Goal: Task Accomplishment & Management: Complete application form

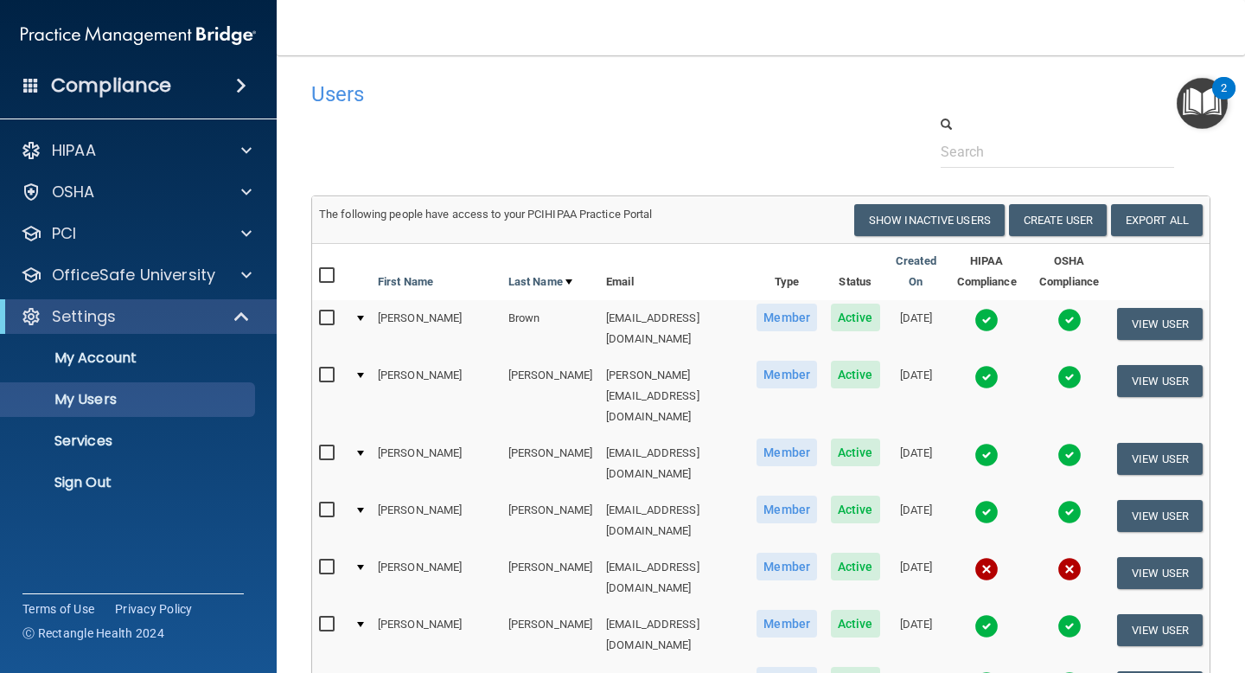
select select "20"
click at [1092, 221] on button "Create User" at bounding box center [1058, 220] width 98 height 32
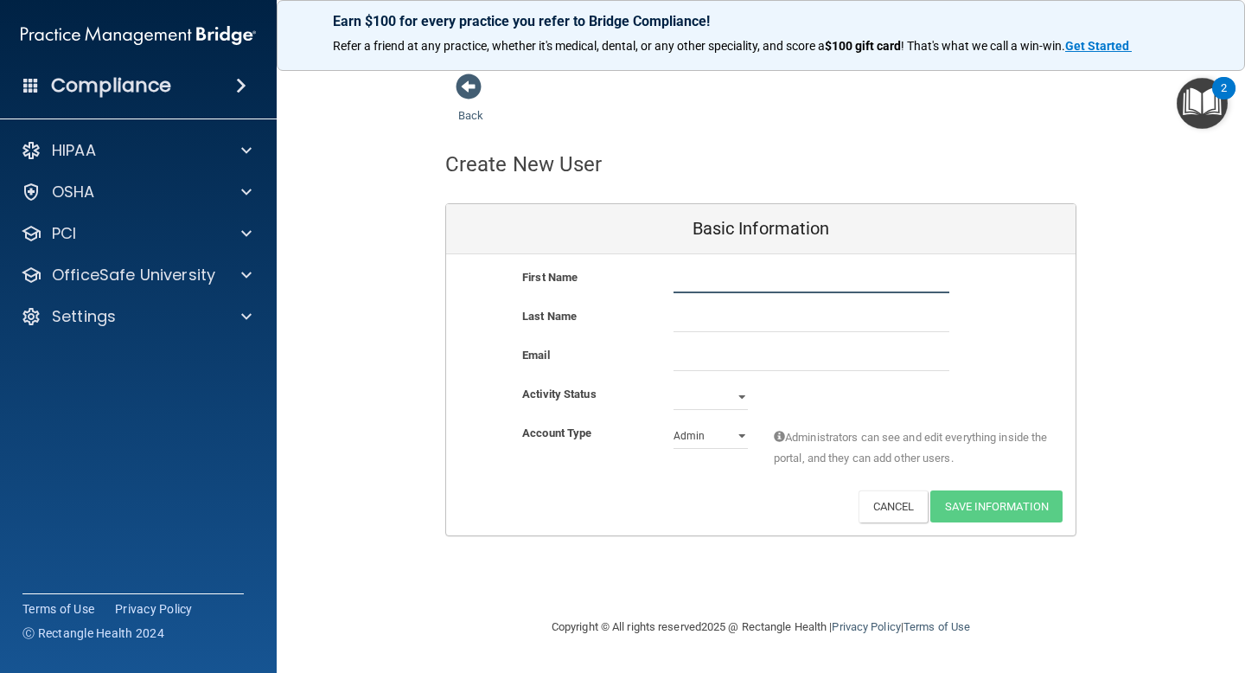
click at [702, 284] on input "text" at bounding box center [812, 280] width 276 height 26
type input "[PERSON_NAME]"
type input "G"
type input "[PERSON_NAME]"
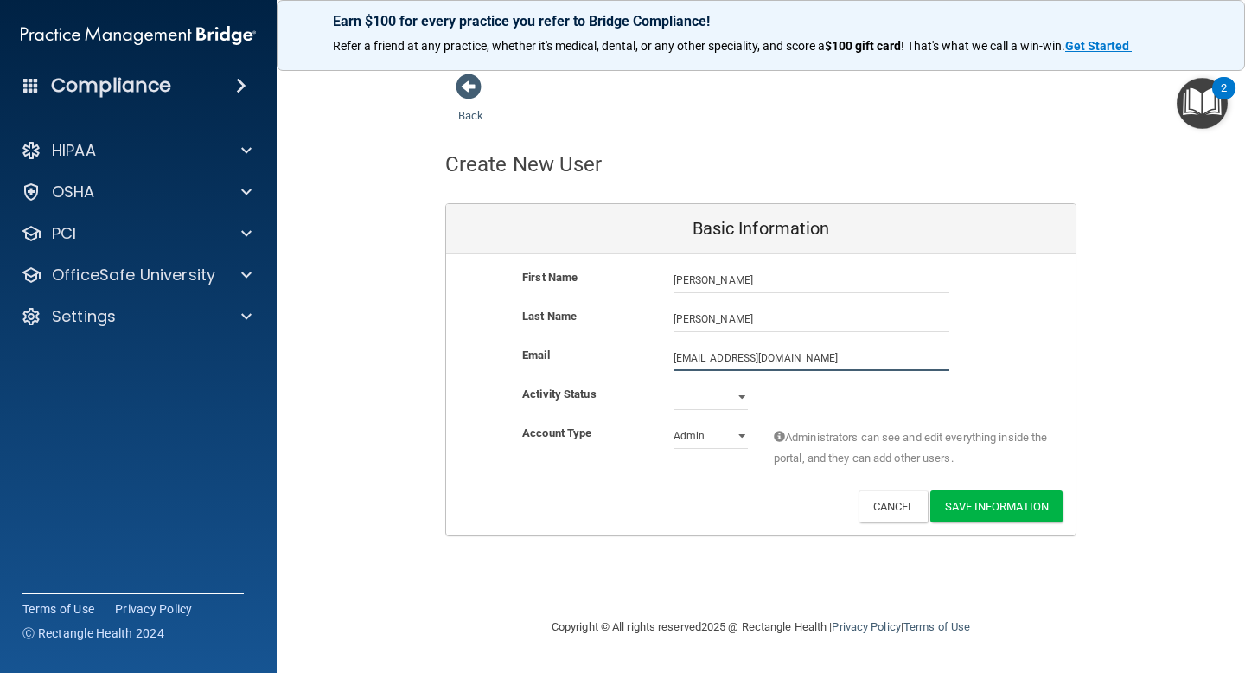
type input "[EMAIL_ADDRESS][DOMAIN_NAME]"
click at [740, 396] on select "Active Inactive" at bounding box center [711, 397] width 74 height 26
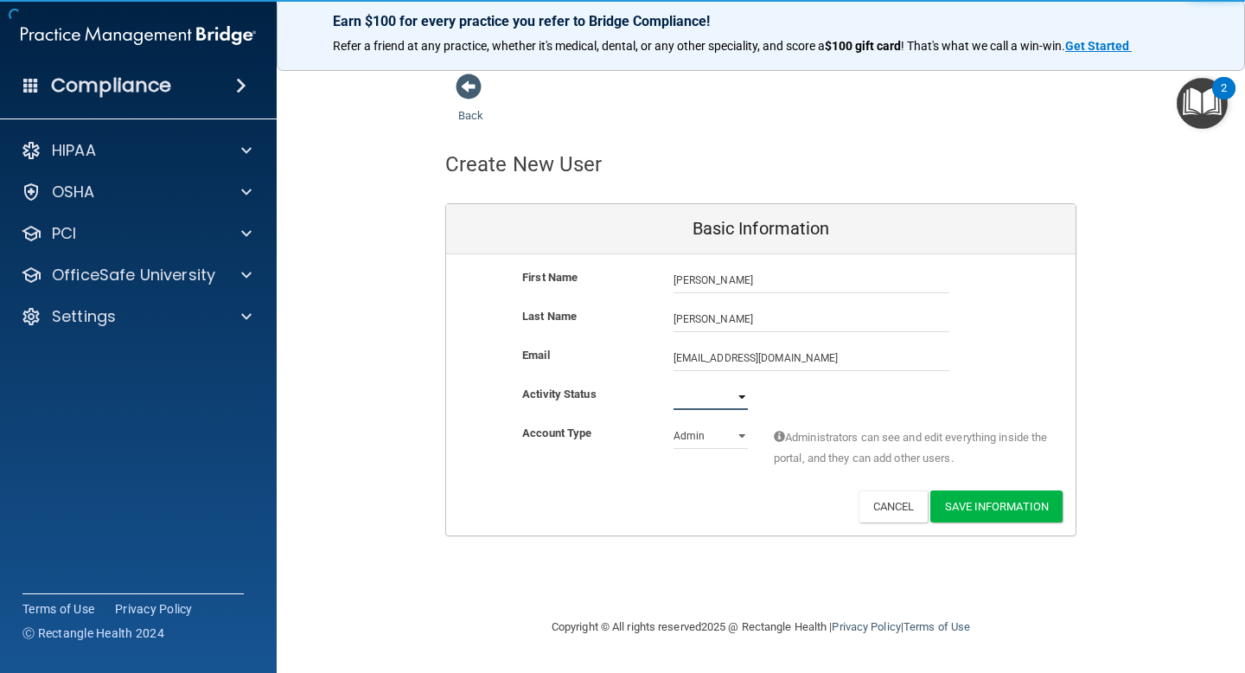
select select "active"
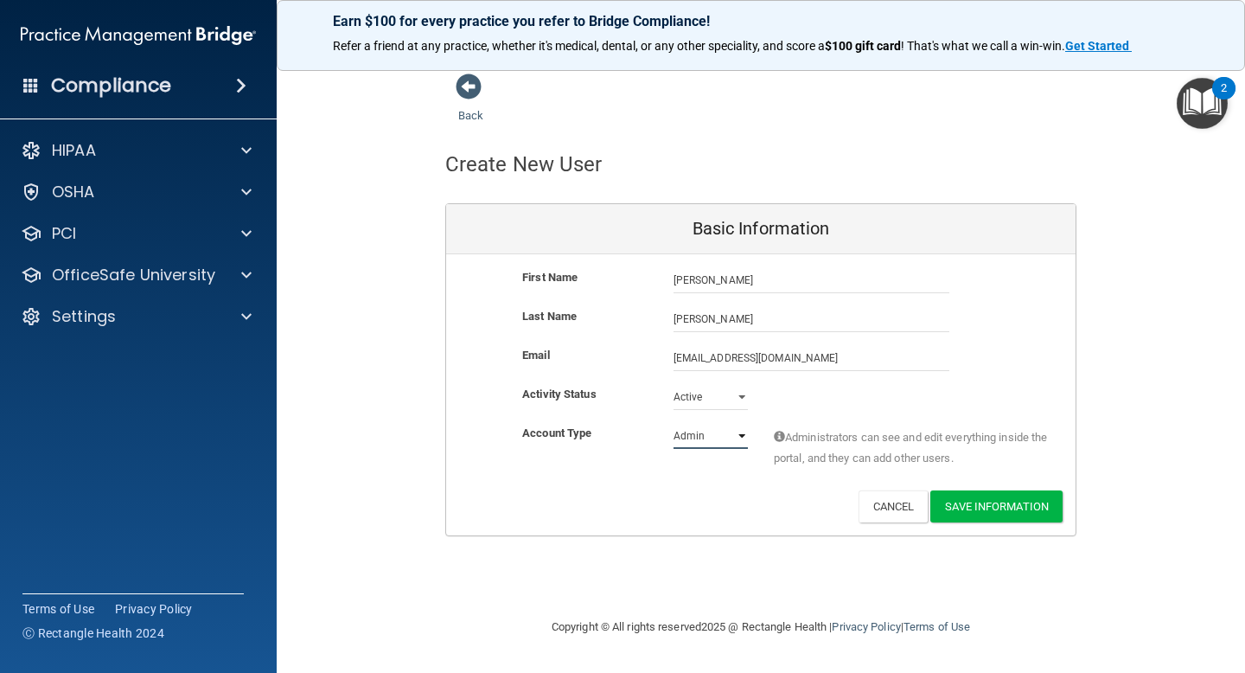
click at [743, 444] on select "Admin Member" at bounding box center [711, 436] width 74 height 26
select select "practice_member"
click at [1002, 501] on button "Save Information" at bounding box center [996, 506] width 132 height 32
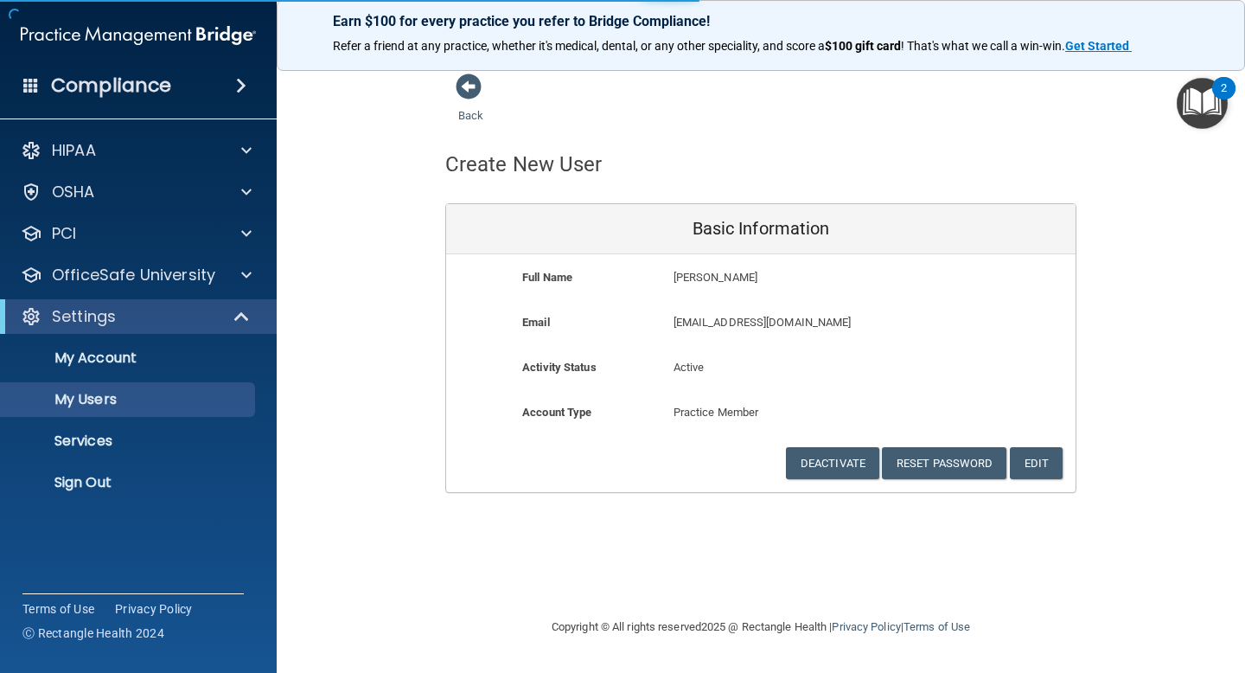
select select "20"
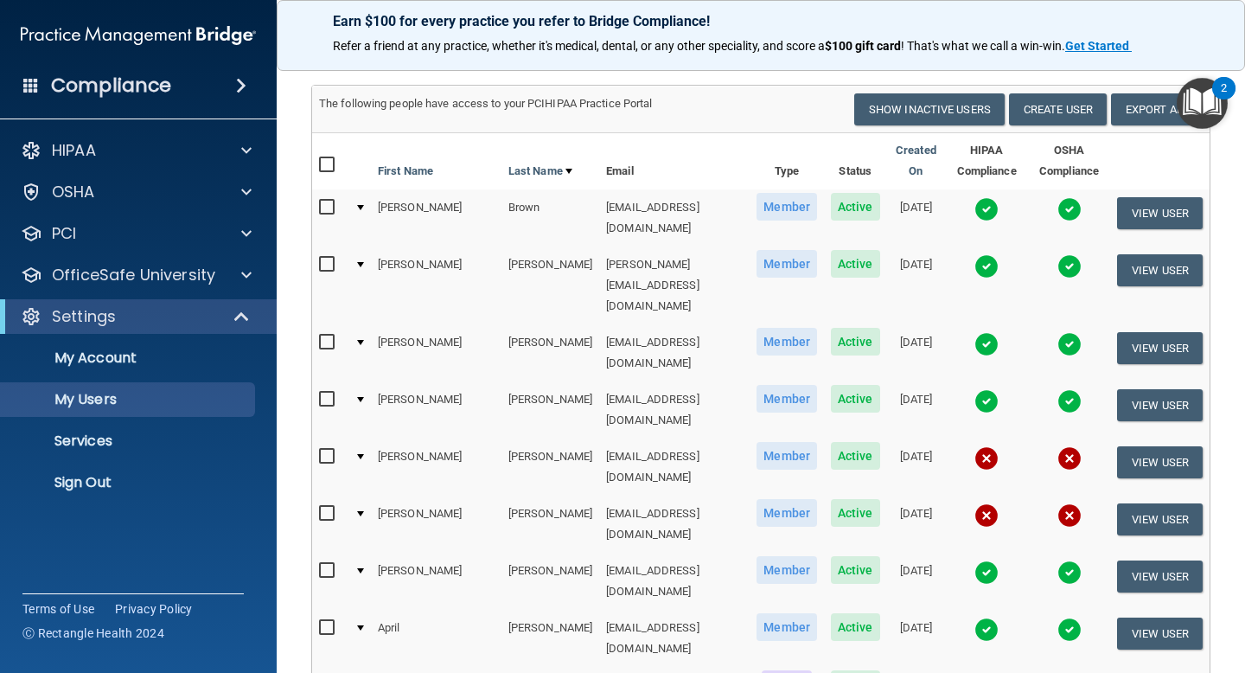
scroll to position [178, 0]
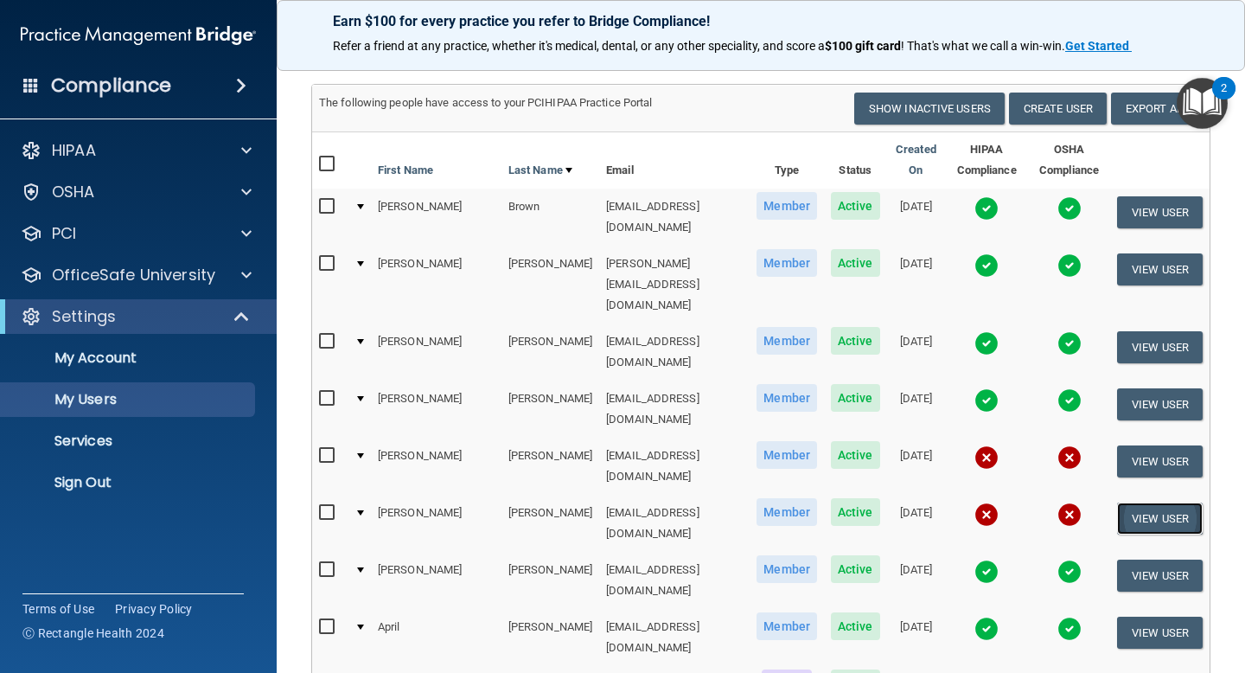
click at [1157, 502] on button "View User" at bounding box center [1160, 518] width 86 height 32
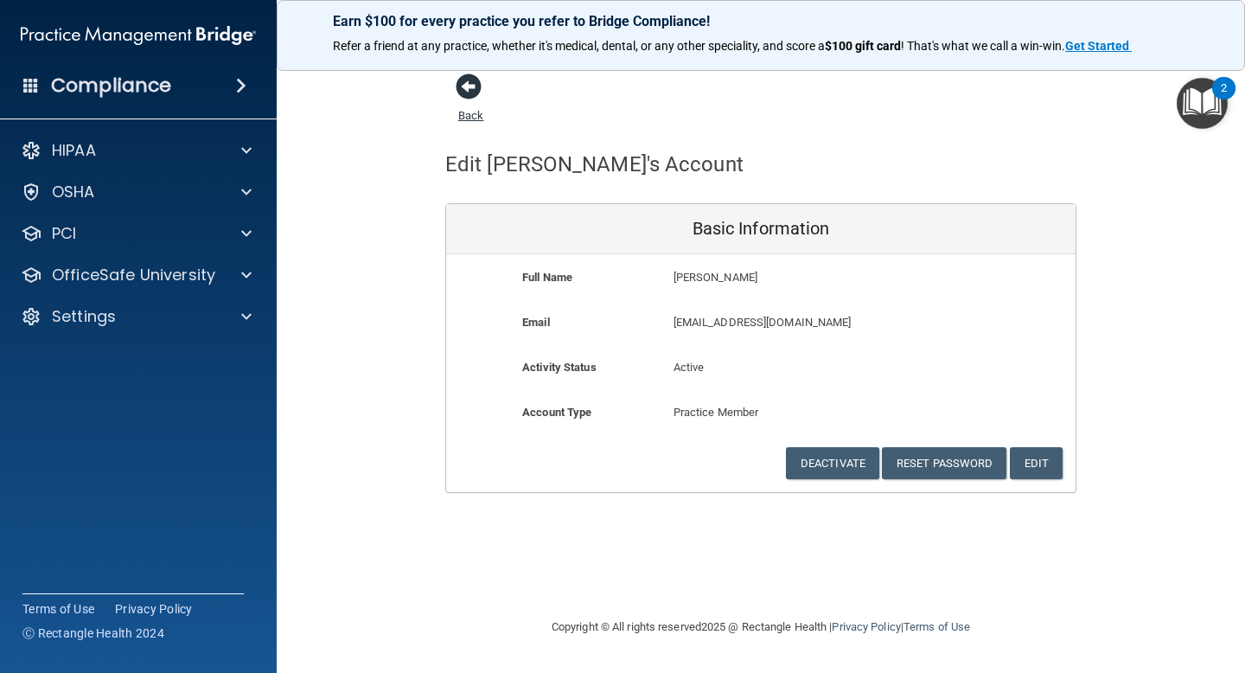
click at [469, 80] on span at bounding box center [469, 86] width 26 height 26
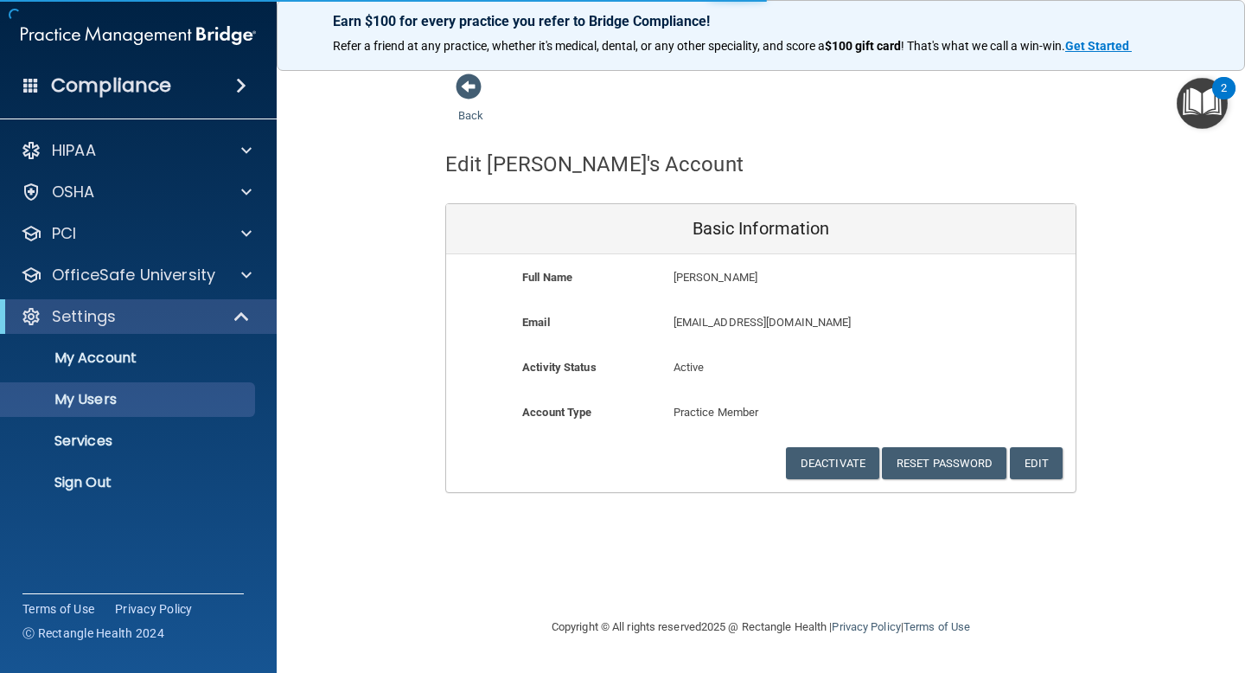
select select "20"
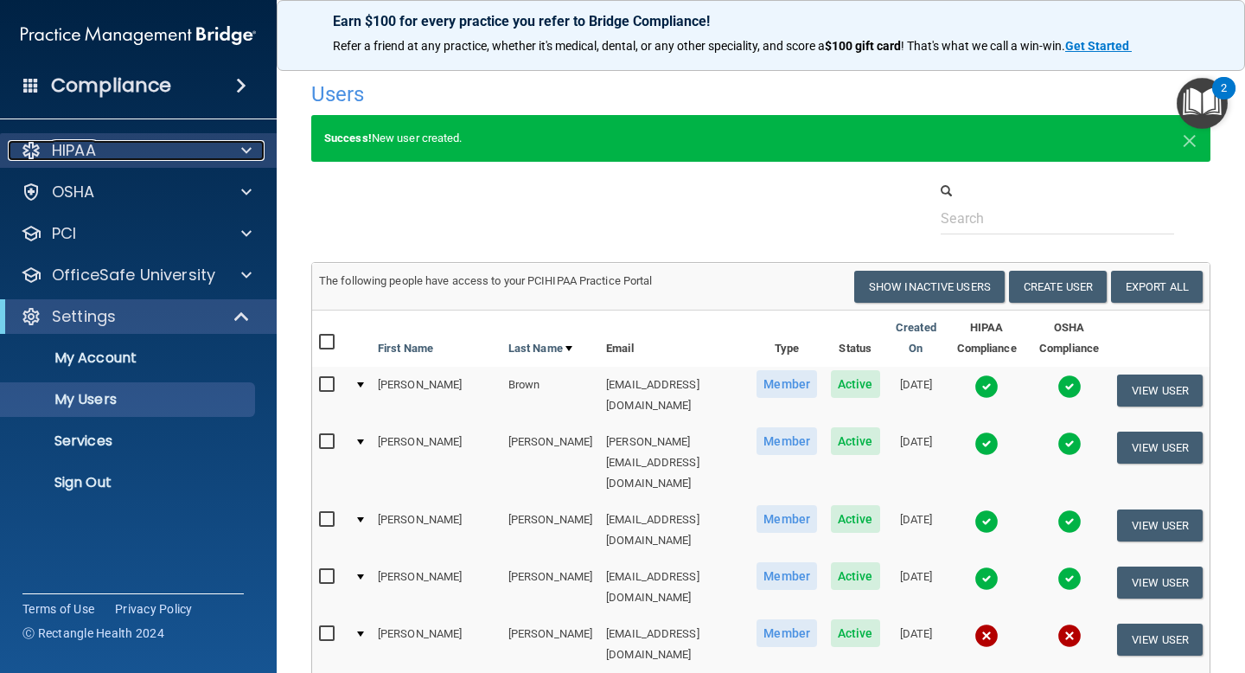
click at [234, 153] on div at bounding box center [243, 150] width 43 height 21
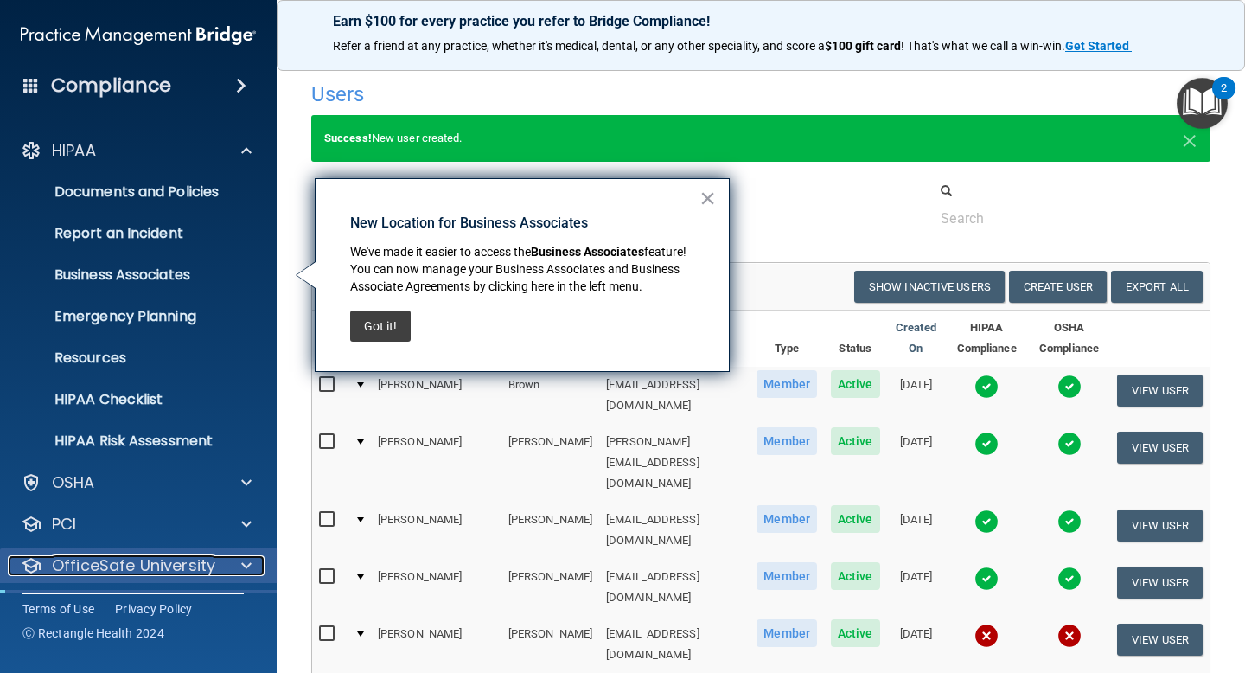
click at [208, 559] on p "OfficeSafe University" at bounding box center [133, 565] width 163 height 21
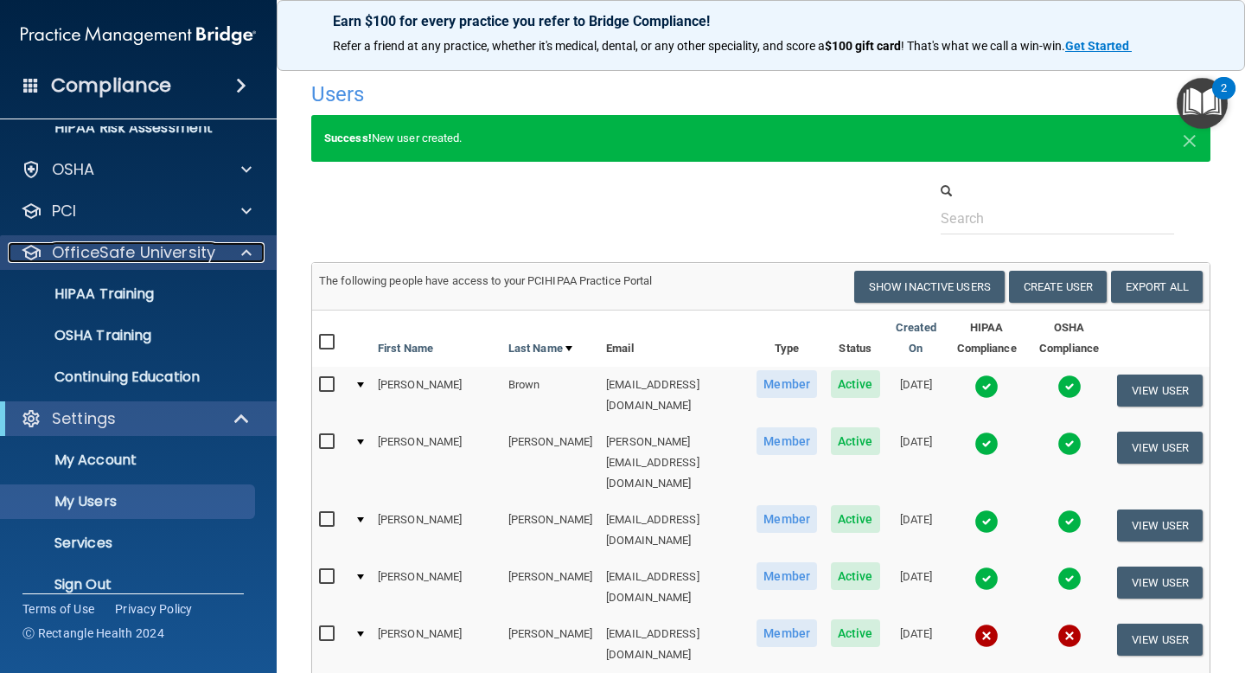
scroll to position [335, 0]
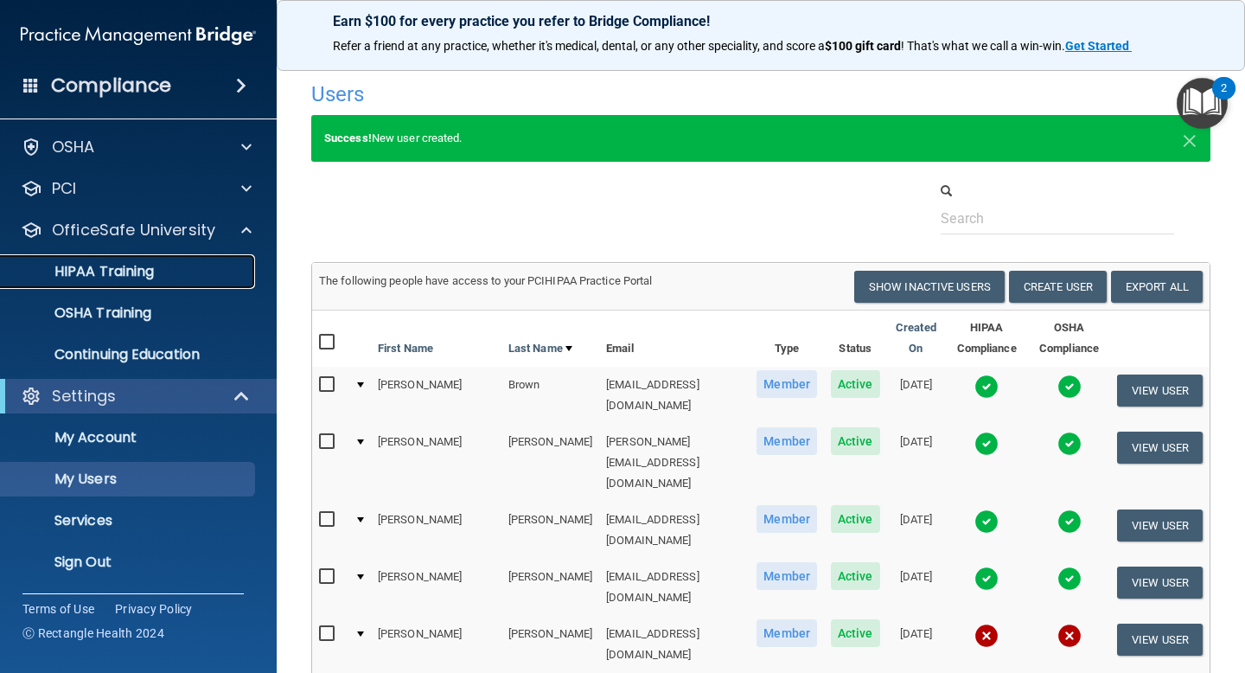
click at [121, 271] on p "HIPAA Training" at bounding box center [82, 271] width 143 height 17
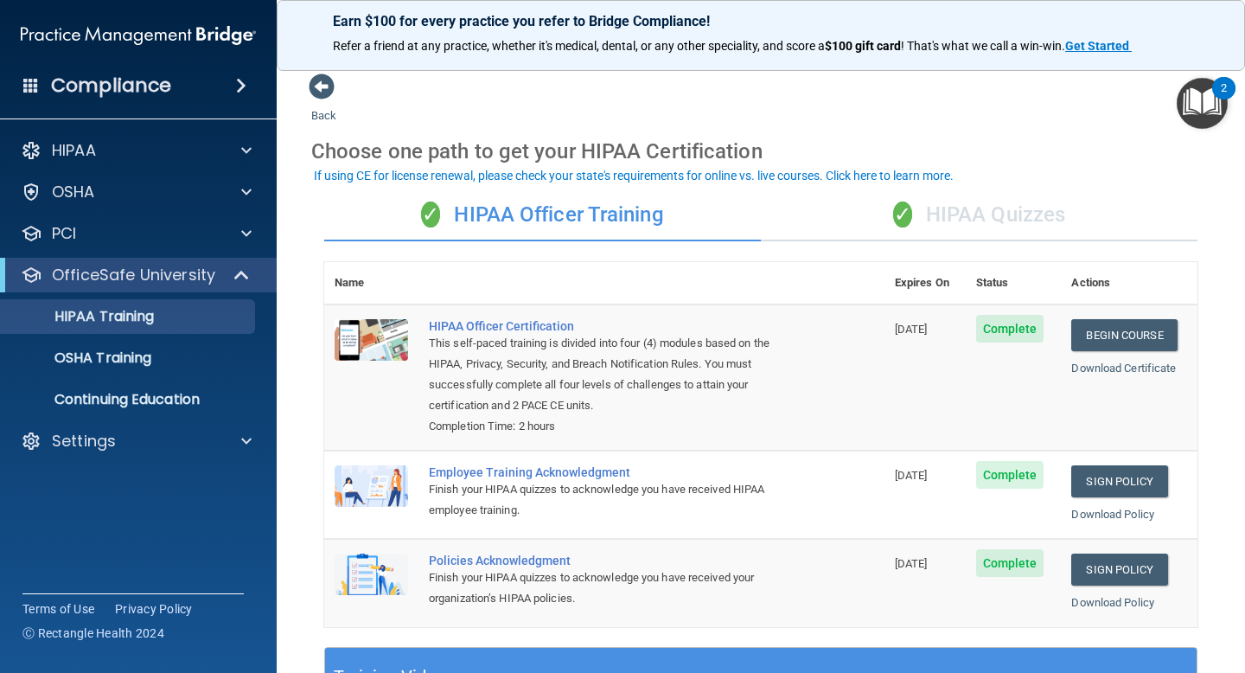
click at [996, 215] on div "✓ HIPAA Quizzes" at bounding box center [979, 215] width 437 height 52
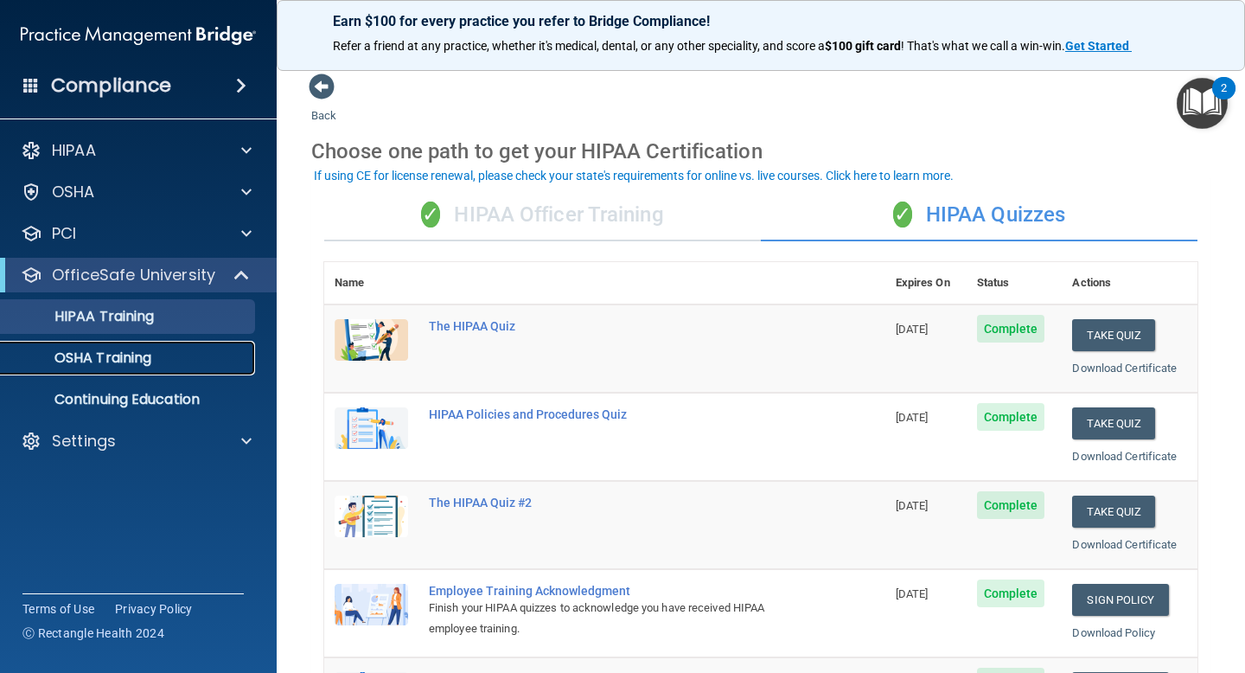
click at [131, 362] on p "OSHA Training" at bounding box center [81, 357] width 140 height 17
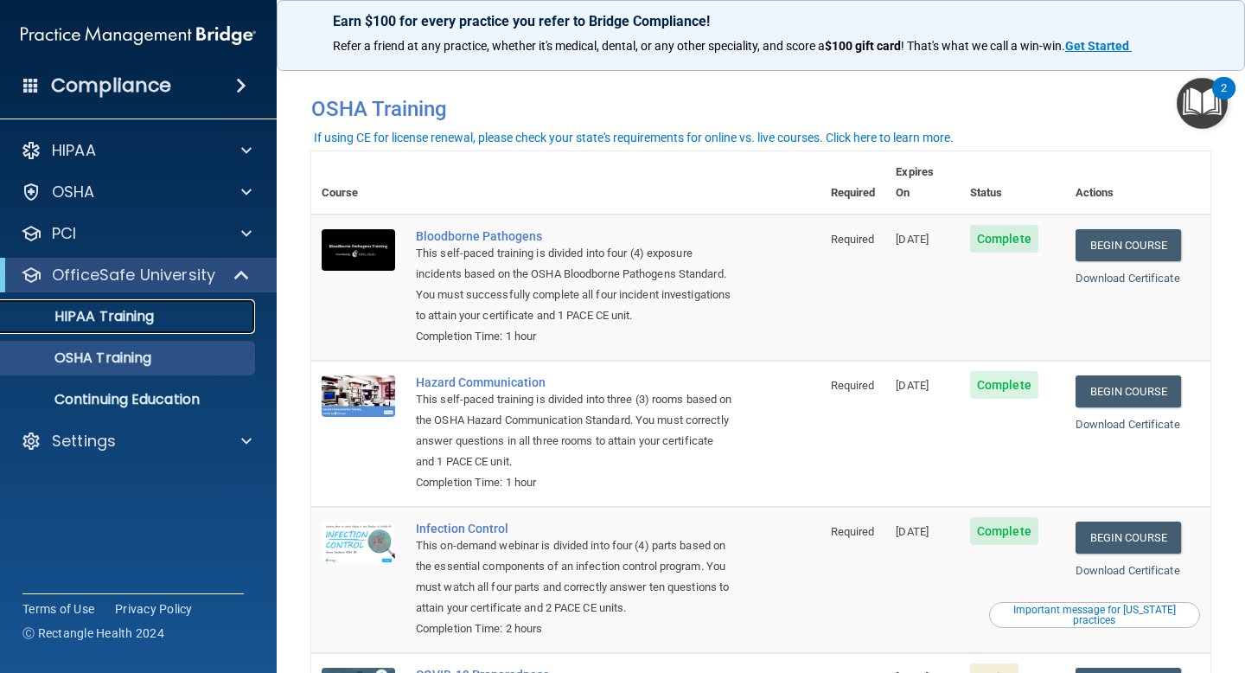
click at [139, 323] on p "HIPAA Training" at bounding box center [82, 316] width 143 height 17
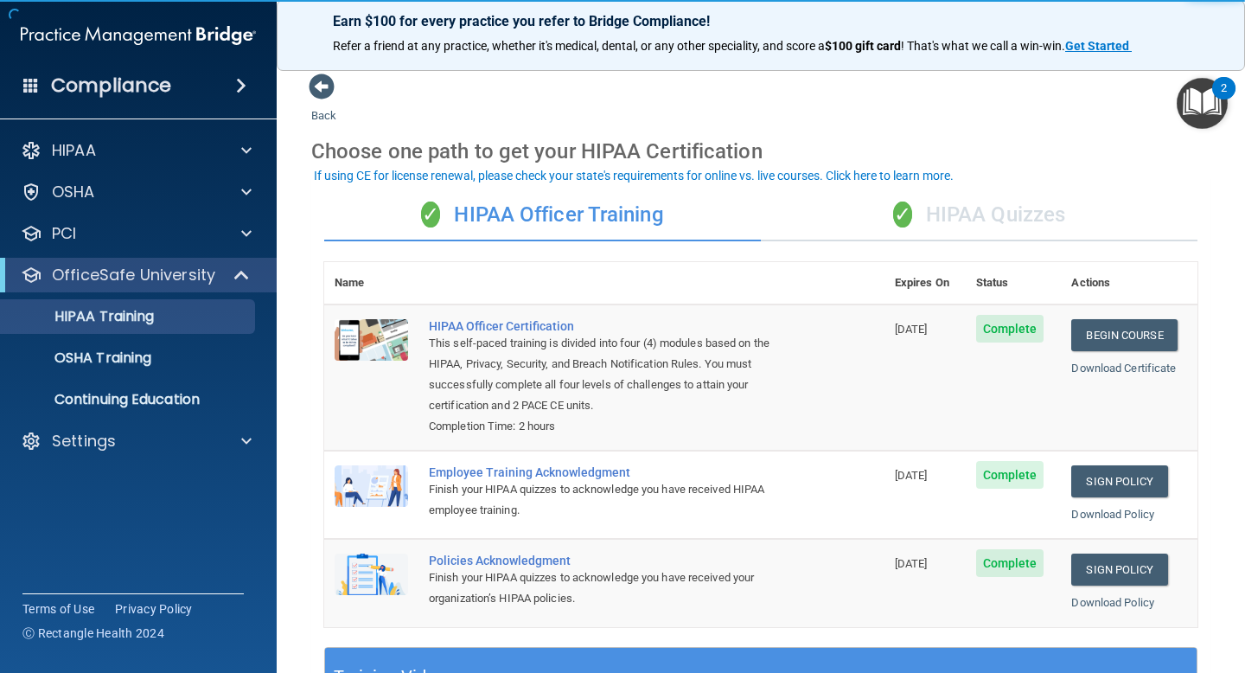
click at [972, 209] on div "✓ HIPAA Quizzes" at bounding box center [979, 215] width 437 height 52
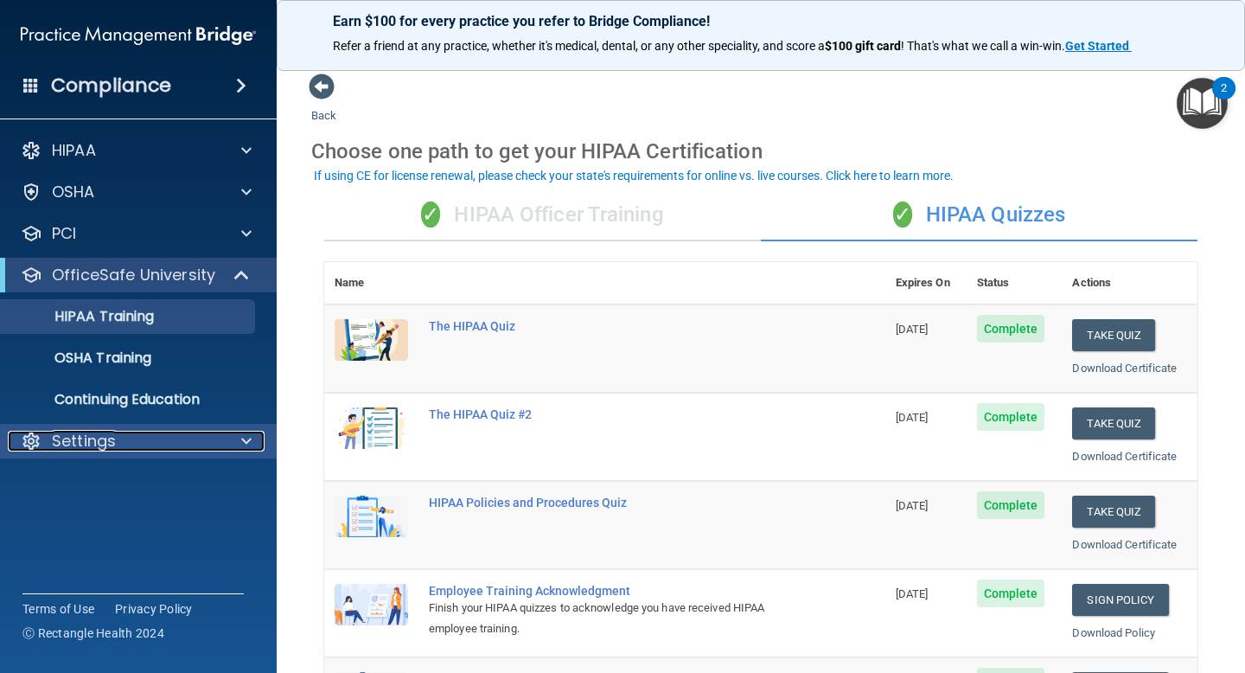
click at [226, 441] on div at bounding box center [243, 441] width 43 height 21
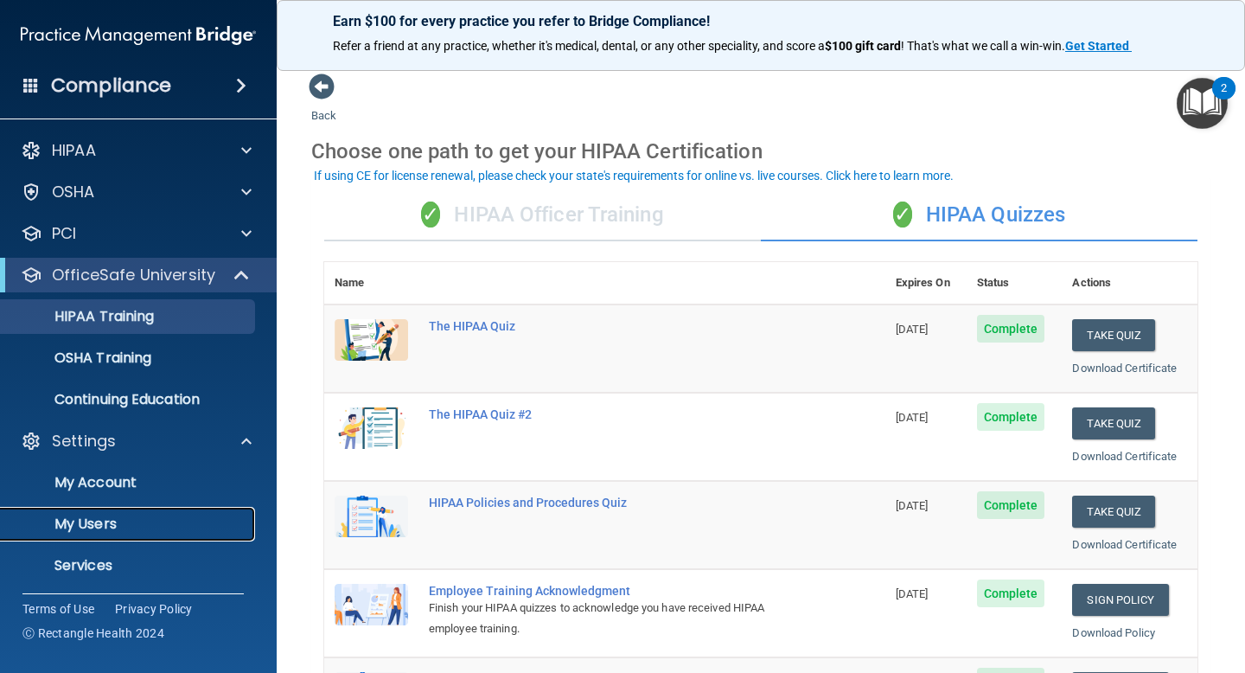
click at [122, 523] on p "My Users" at bounding box center [129, 523] width 236 height 17
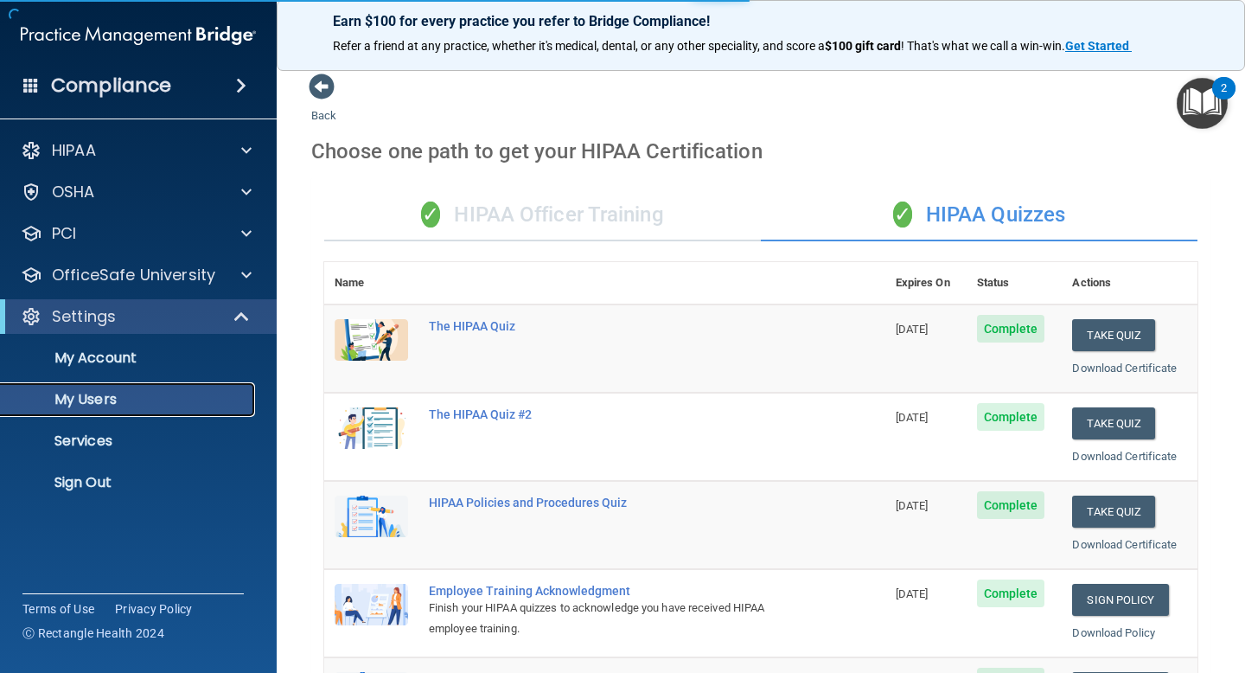
select select "20"
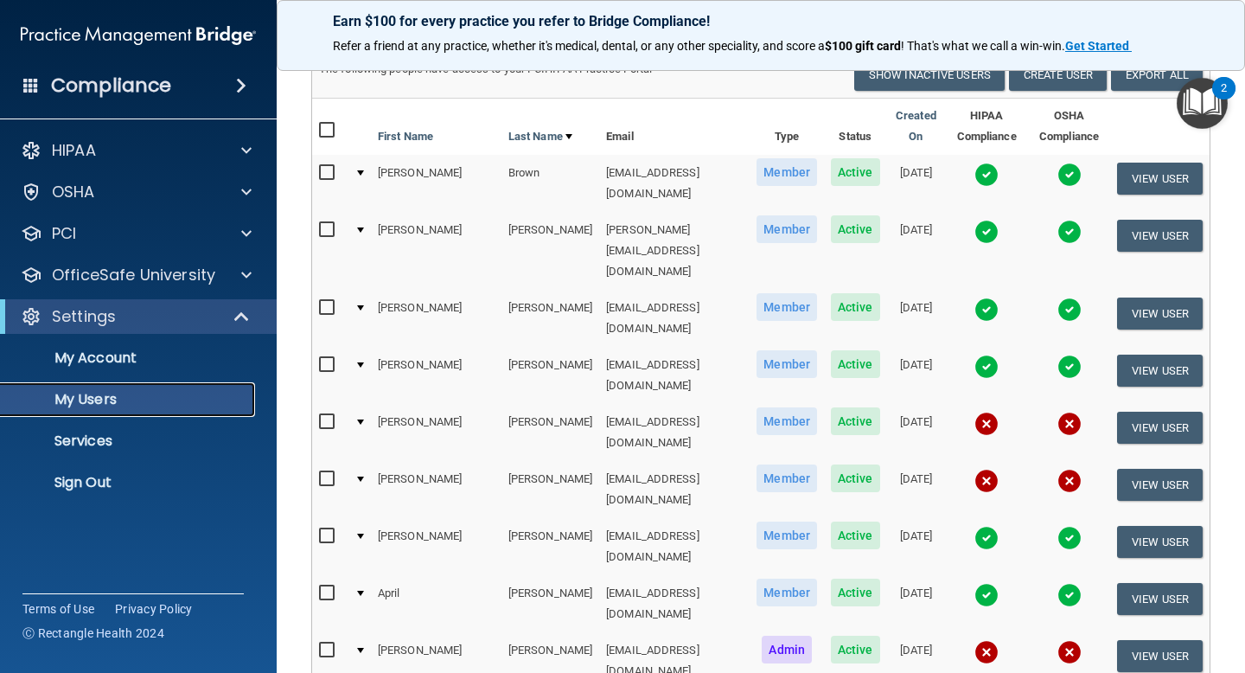
scroll to position [146, 0]
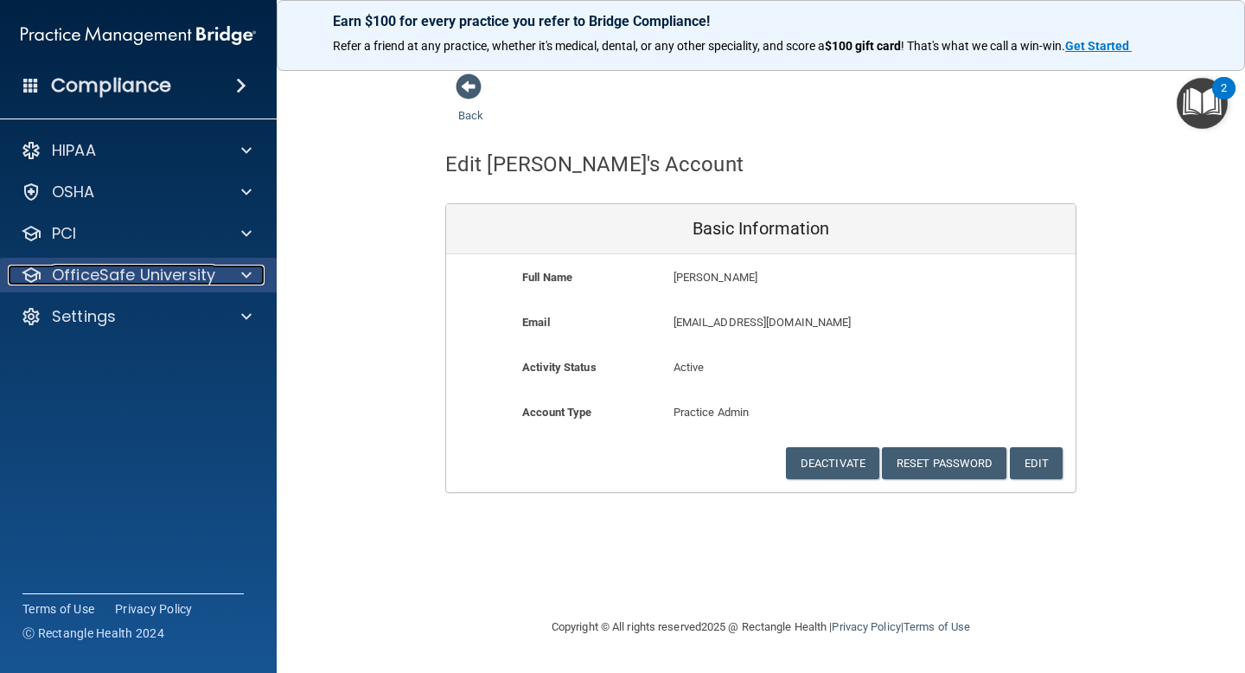
click at [138, 278] on p "OfficeSafe University" at bounding box center [133, 275] width 163 height 21
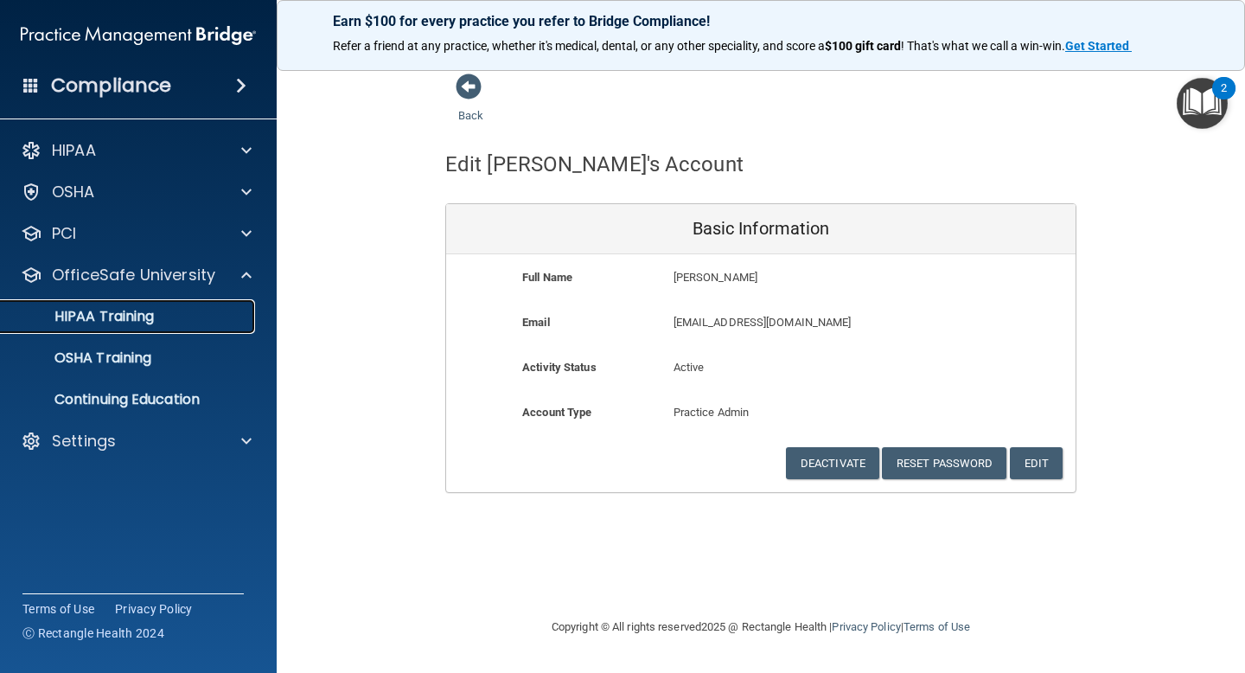
click at [136, 317] on p "HIPAA Training" at bounding box center [82, 316] width 143 height 17
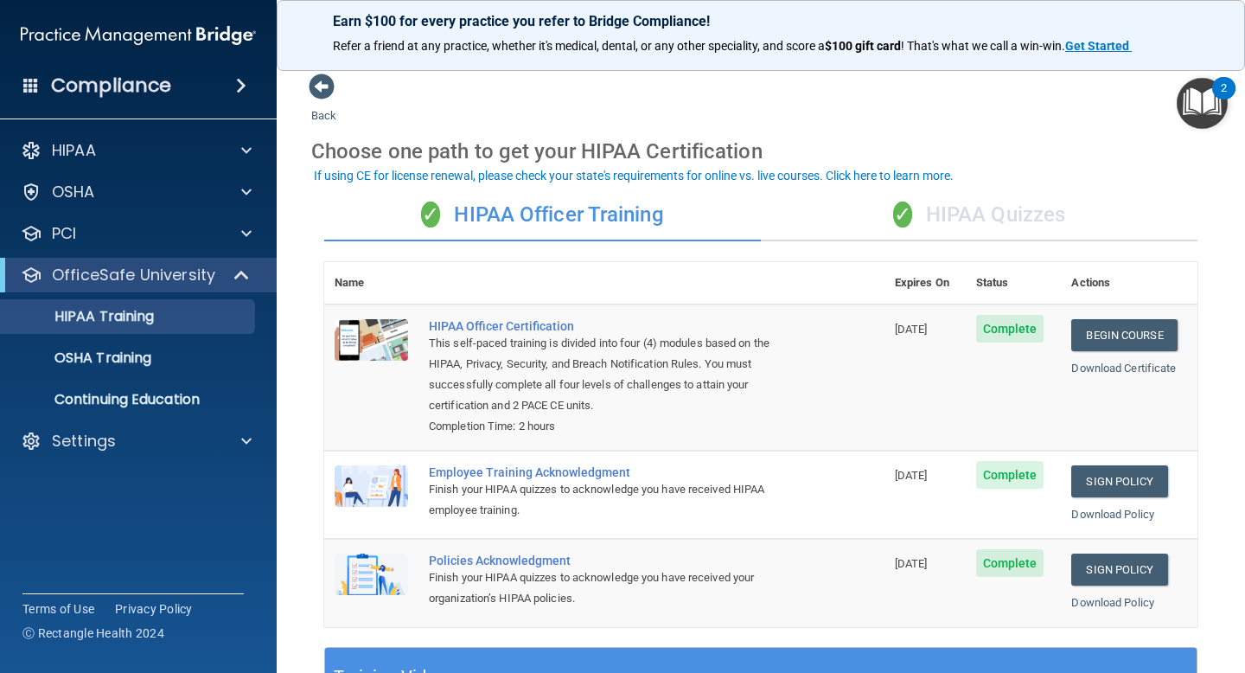
click at [942, 223] on div "✓ HIPAA Quizzes" at bounding box center [979, 215] width 437 height 52
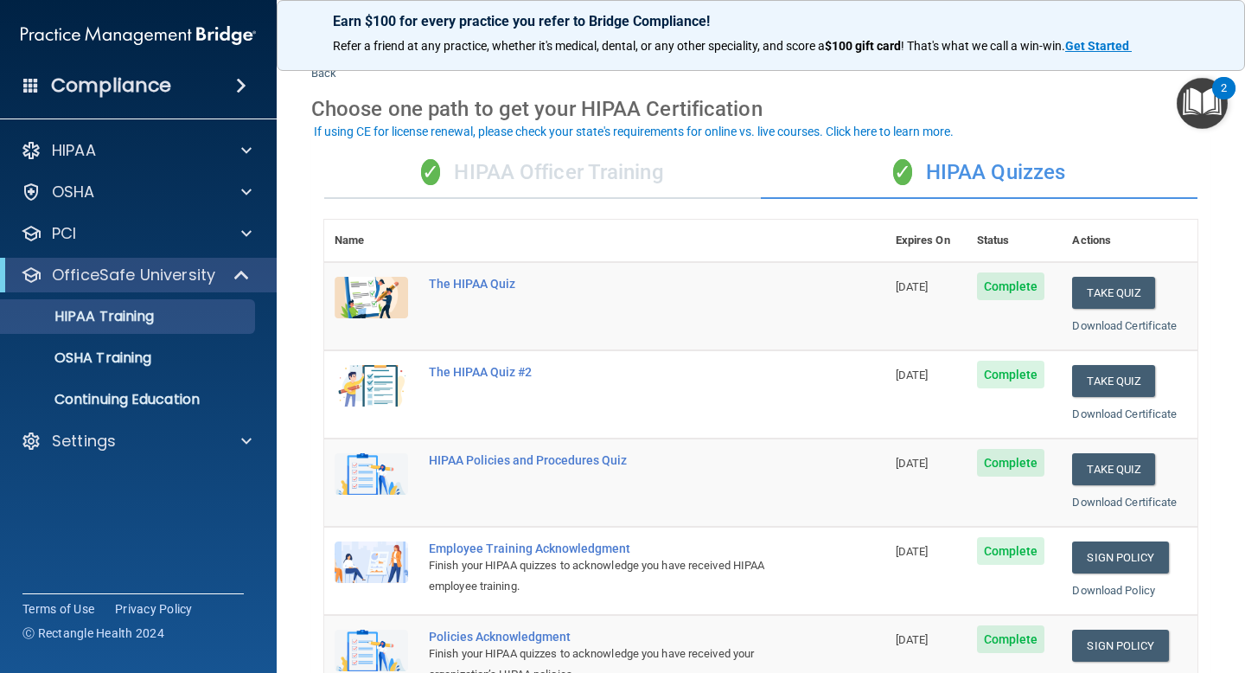
scroll to position [44, 0]
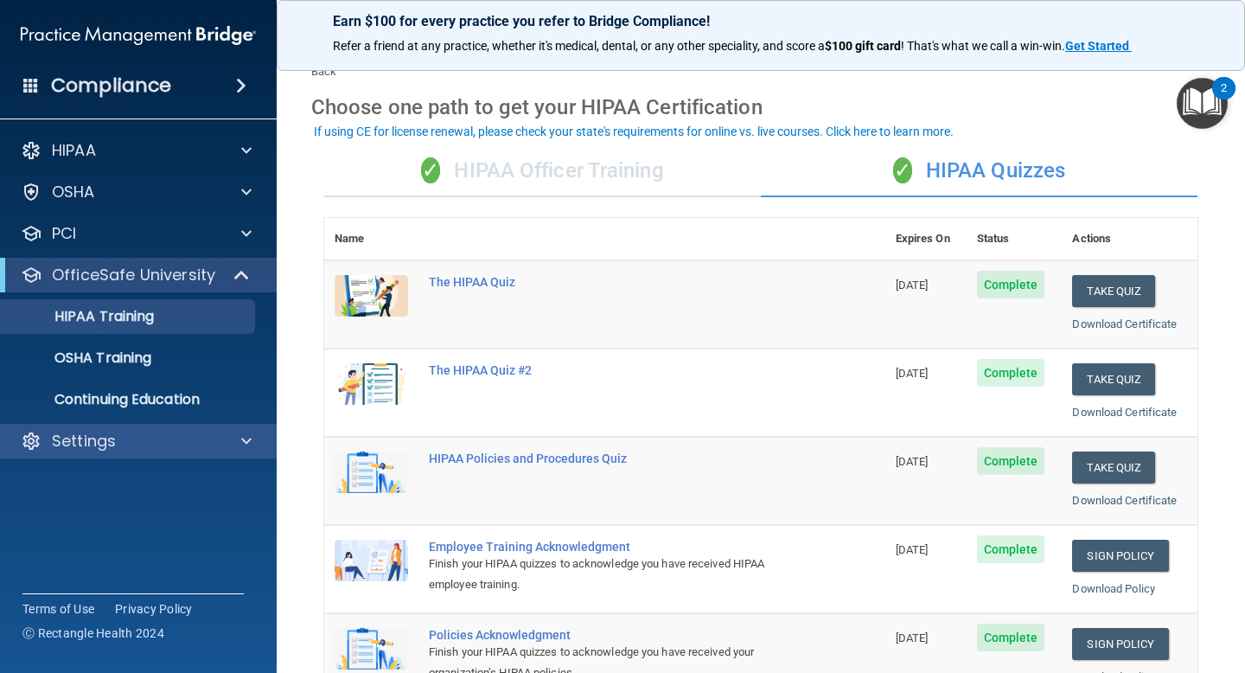
click at [128, 457] on div "Settings" at bounding box center [139, 441] width 278 height 35
click at [239, 439] on div at bounding box center [243, 441] width 43 height 21
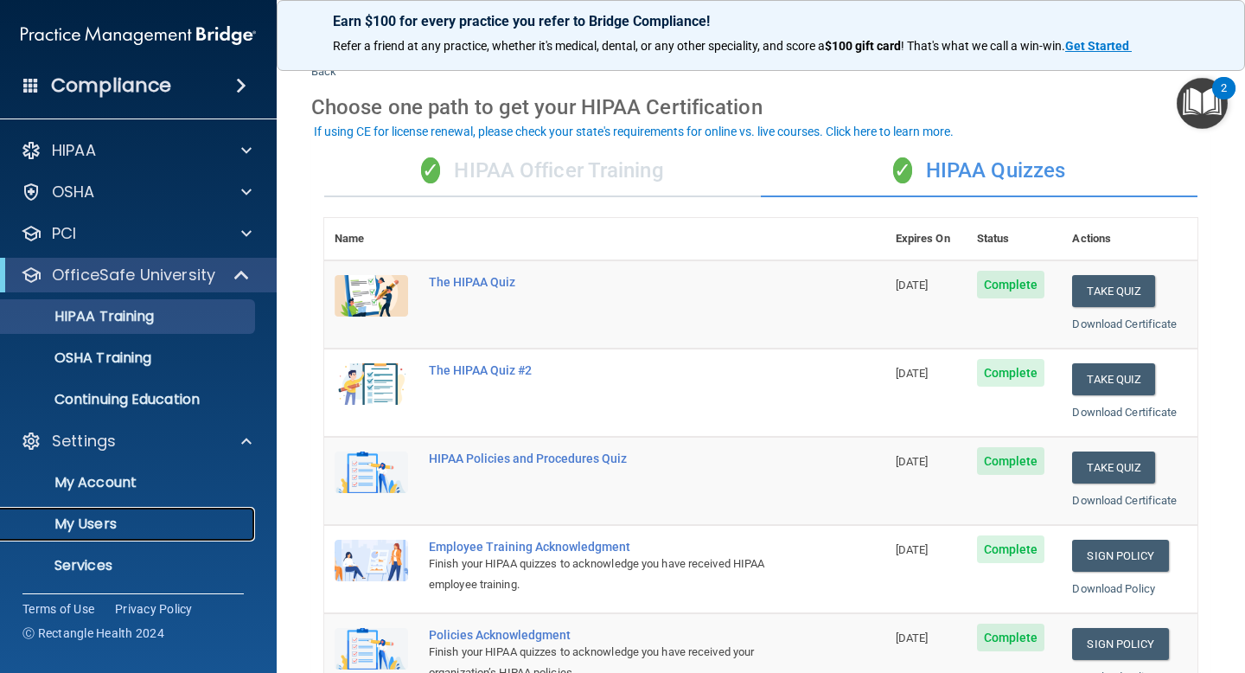
click at [113, 517] on p "My Users" at bounding box center [129, 523] width 236 height 17
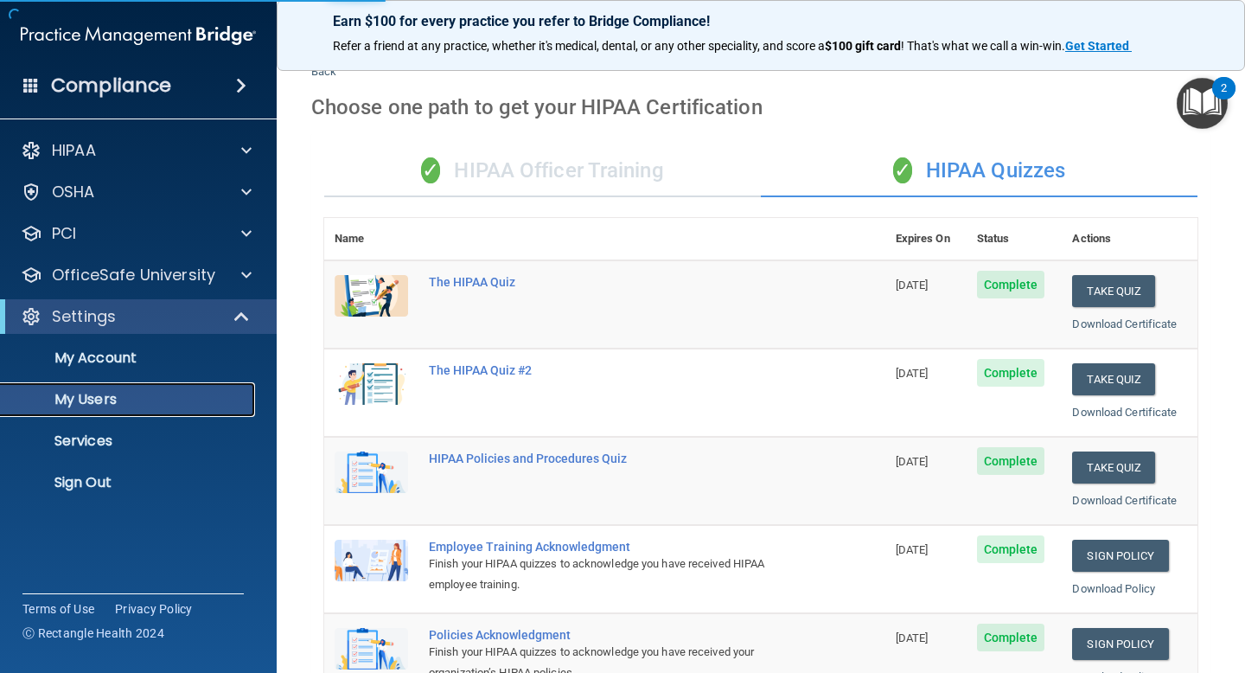
select select "20"
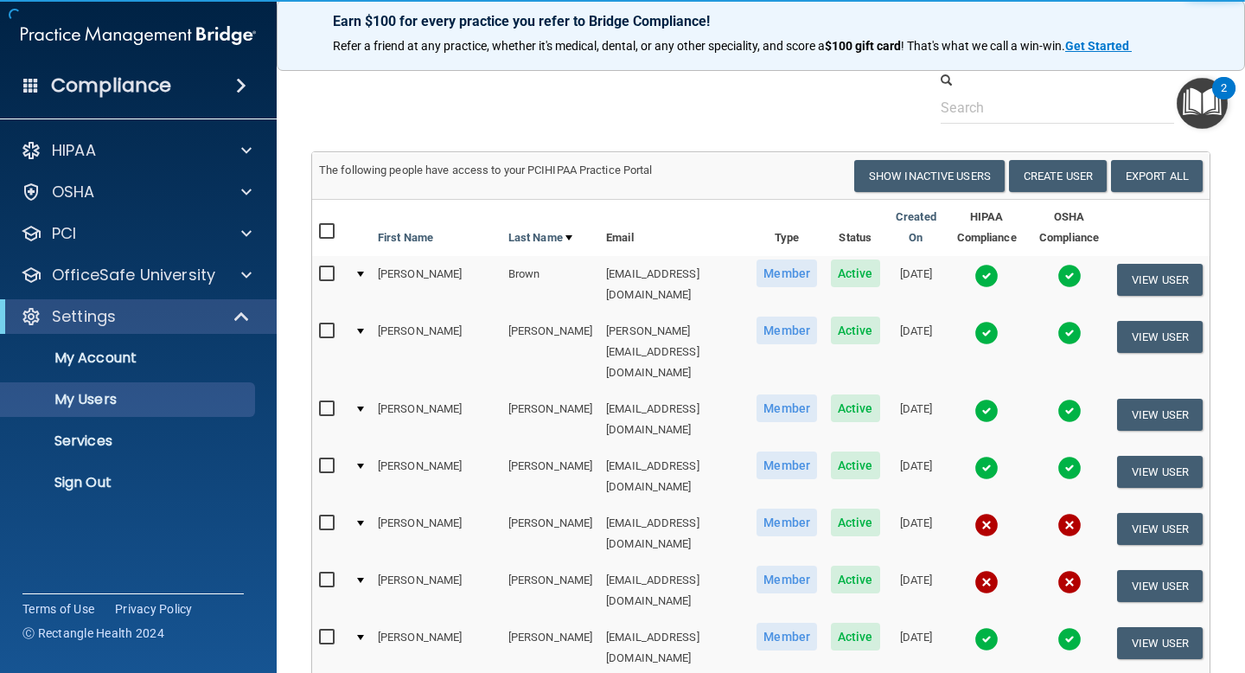
click at [974, 273] on img at bounding box center [986, 276] width 24 height 24
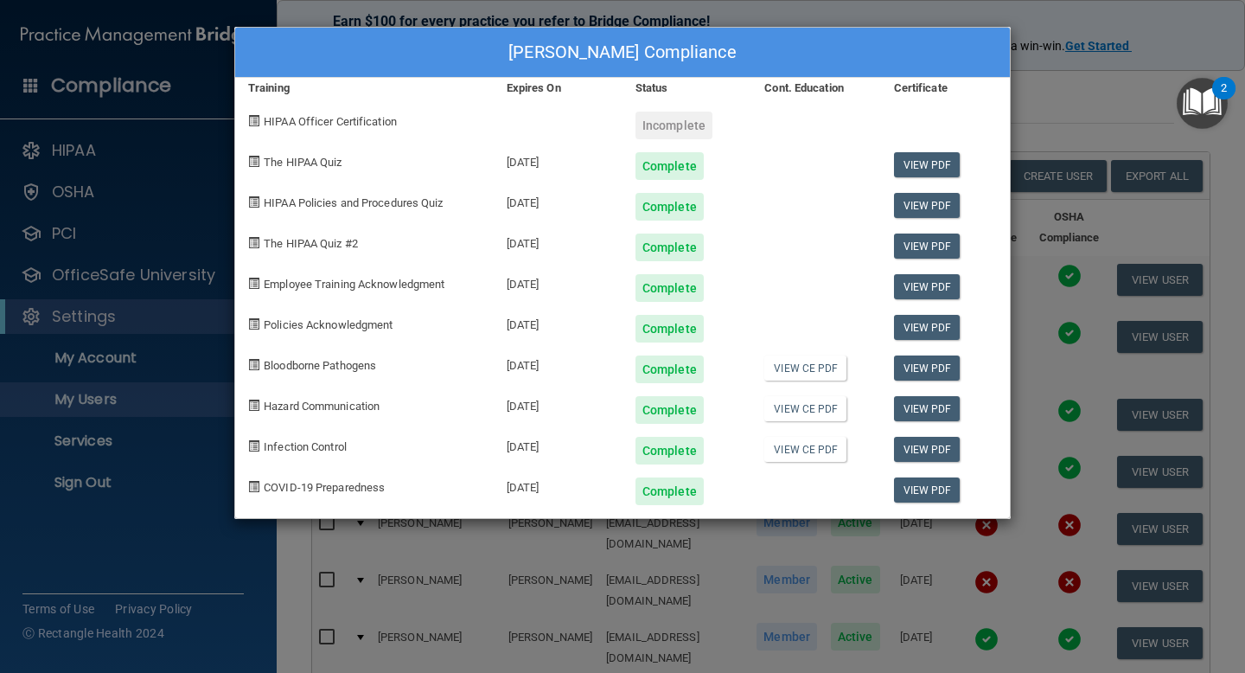
click at [1102, 83] on div "[PERSON_NAME] Compliance Training Expires On Status Cont. Education Certificate…" at bounding box center [622, 336] width 1245 height 673
